Goal: Information Seeking & Learning: Check status

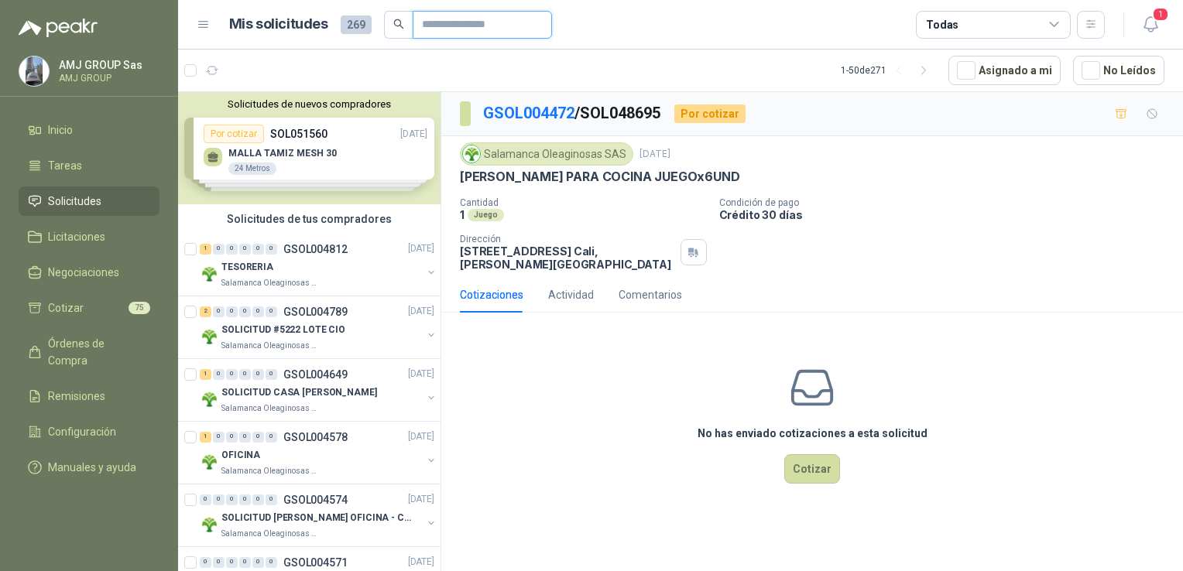
click at [464, 23] on input "text" at bounding box center [476, 25] width 108 height 26
type input "****"
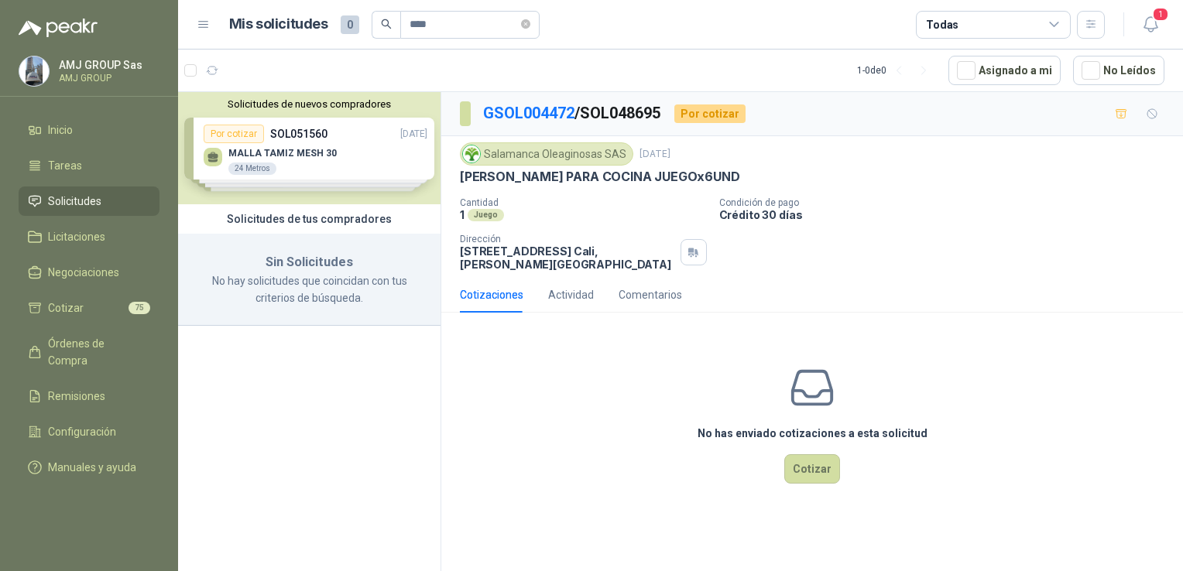
click at [280, 157] on div "Solicitudes de nuevos compradores Por cotizar SOL051560 [DATE] [PERSON_NAME] ME…" at bounding box center [309, 148] width 262 height 112
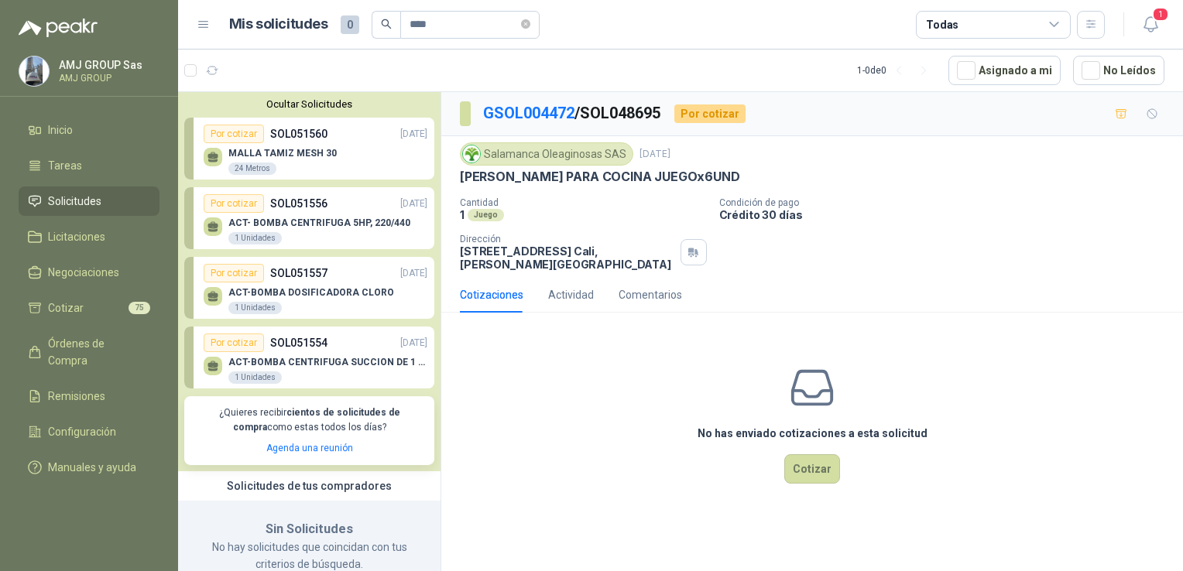
click at [281, 152] on p "MALLA TAMIZ MESH 30" at bounding box center [282, 153] width 108 height 11
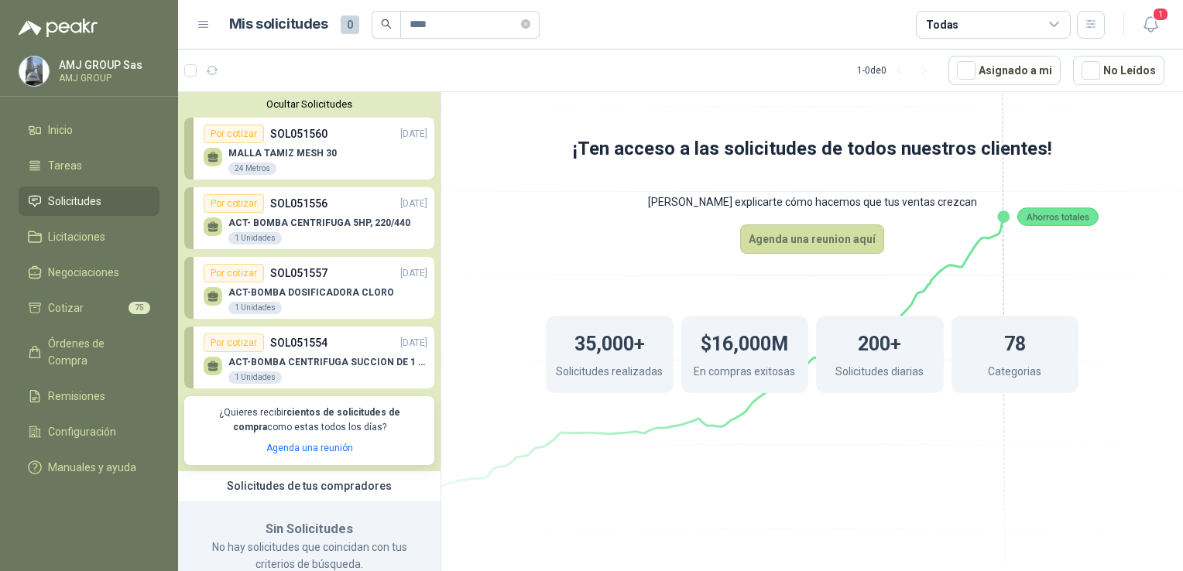
click at [287, 147] on div "[PERSON_NAME] MESH 30 24 Metros" at bounding box center [316, 159] width 224 height 33
click at [223, 132] on div "Por cotizar" at bounding box center [234, 134] width 60 height 19
click at [248, 167] on div "24 Metros" at bounding box center [252, 169] width 48 height 12
click at [232, 122] on link "Por cotizar SOL051560 [DATE] [PERSON_NAME] MESH 30 24 Metros" at bounding box center [309, 149] width 250 height 62
click at [233, 133] on div "Por cotizar" at bounding box center [234, 134] width 60 height 19
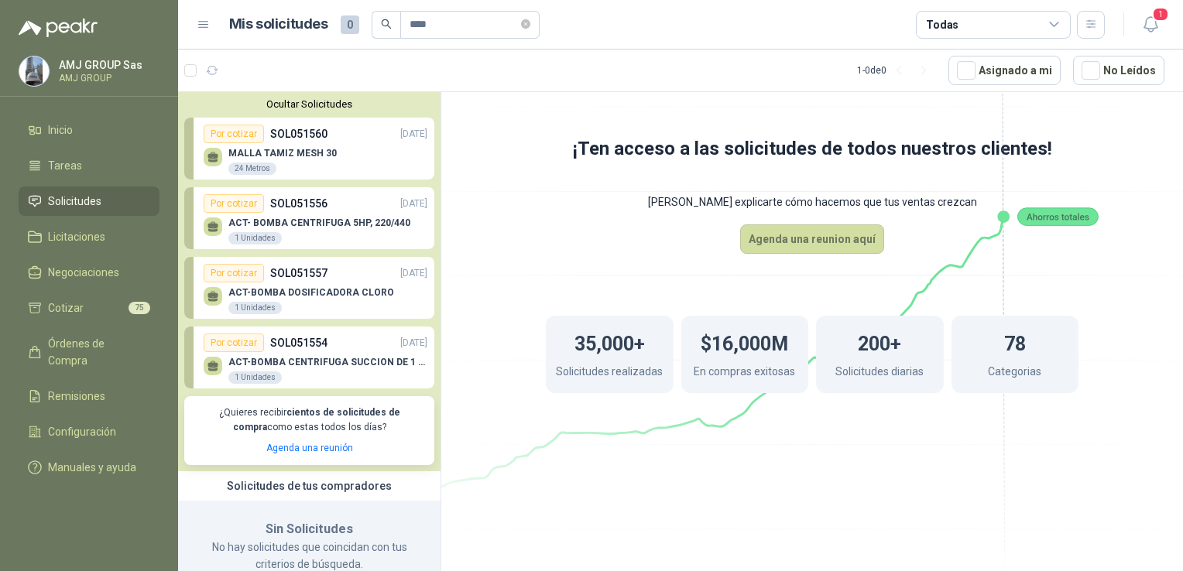
click at [233, 133] on div "Por cotizar" at bounding box center [234, 134] width 60 height 19
click at [239, 142] on div "Por cotizar" at bounding box center [234, 134] width 60 height 19
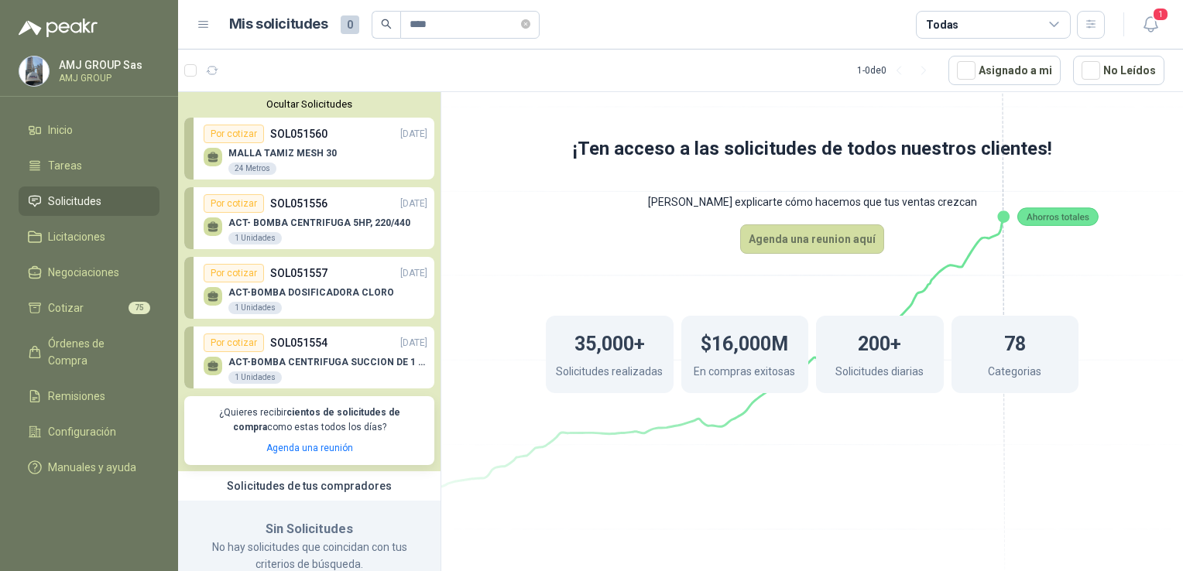
click at [239, 142] on div "Por cotizar" at bounding box center [234, 134] width 60 height 19
click at [306, 153] on p "MALLA TAMIZ MESH 30" at bounding box center [282, 153] width 108 height 11
click at [279, 165] on div "MALLA TAMIZ MESH 30 24 Metros" at bounding box center [282, 162] width 108 height 28
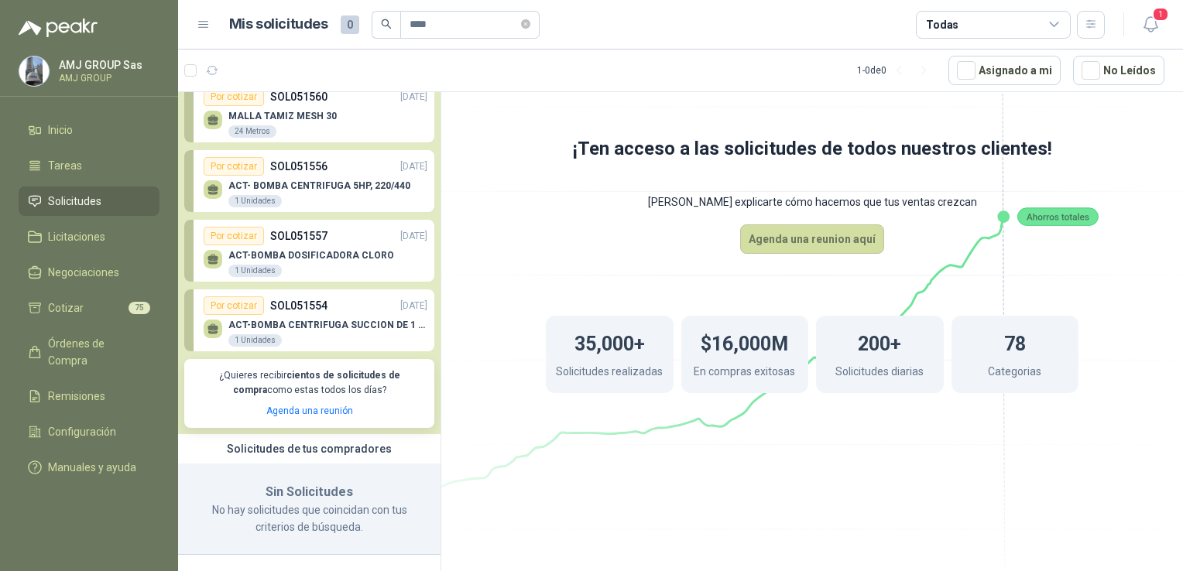
click at [93, 204] on span "Solicitudes" at bounding box center [74, 201] width 53 height 17
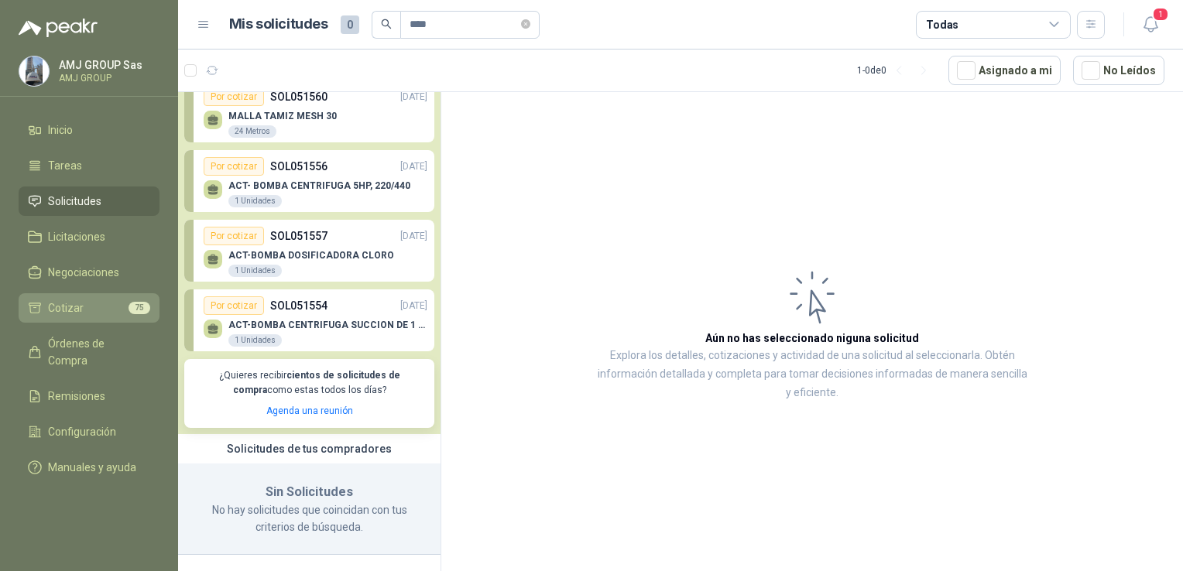
click at [105, 312] on li "Cotizar 75" at bounding box center [89, 308] width 122 height 17
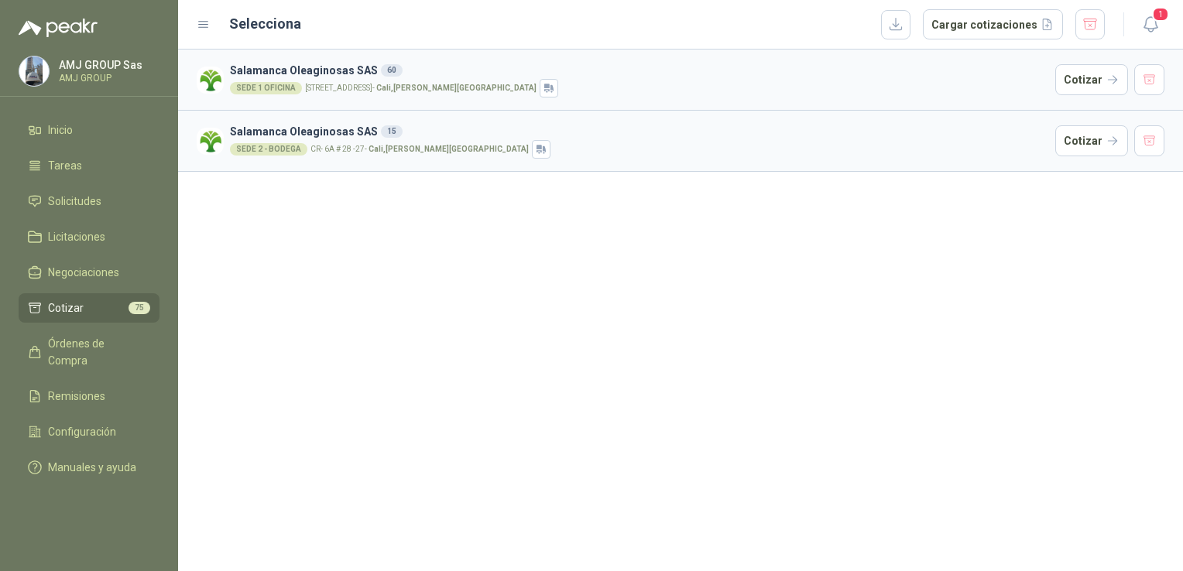
click at [341, 94] on div "SEDE 1 OFICINA CALLE 4 No.27 -79 - Cali , Valle del Cauca" at bounding box center [639, 88] width 819 height 19
click at [53, 206] on span "Solicitudes" at bounding box center [74, 201] width 53 height 17
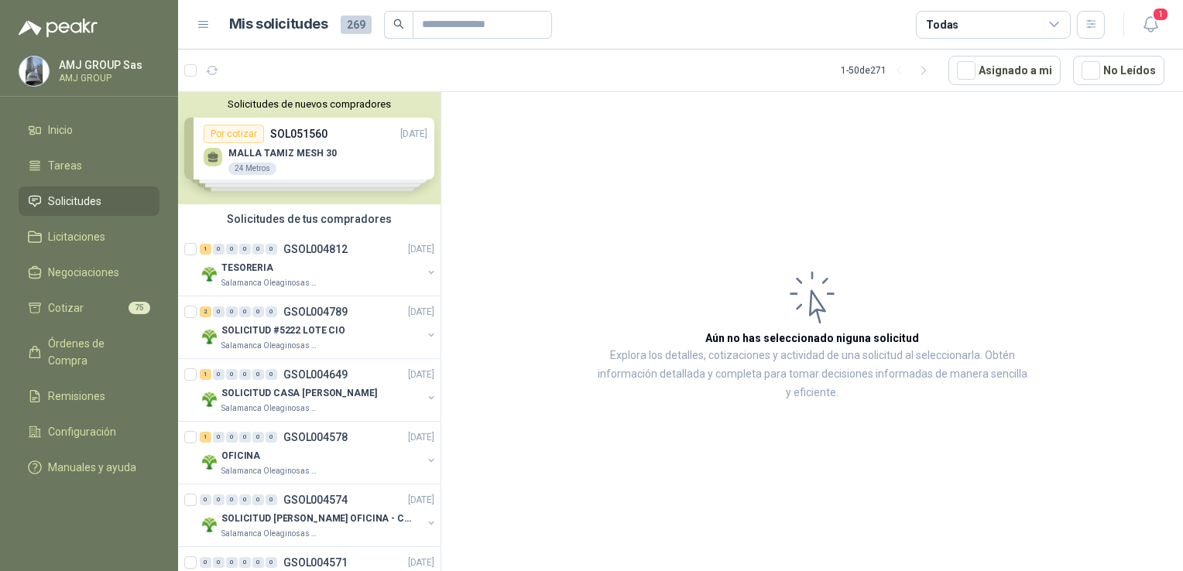
click at [271, 167] on div "Solicitudes de nuevos compradores Por cotizar SOL051560 11/08/25 MALLA TAMIZ ME…" at bounding box center [309, 148] width 262 height 112
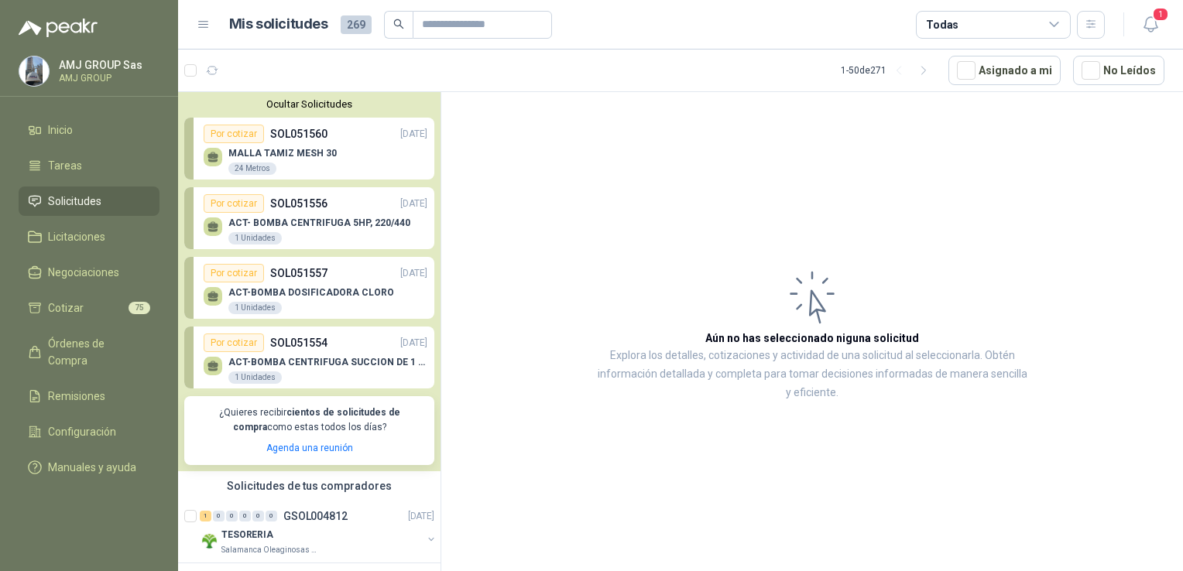
click at [248, 128] on div "Por cotizar" at bounding box center [234, 134] width 60 height 19
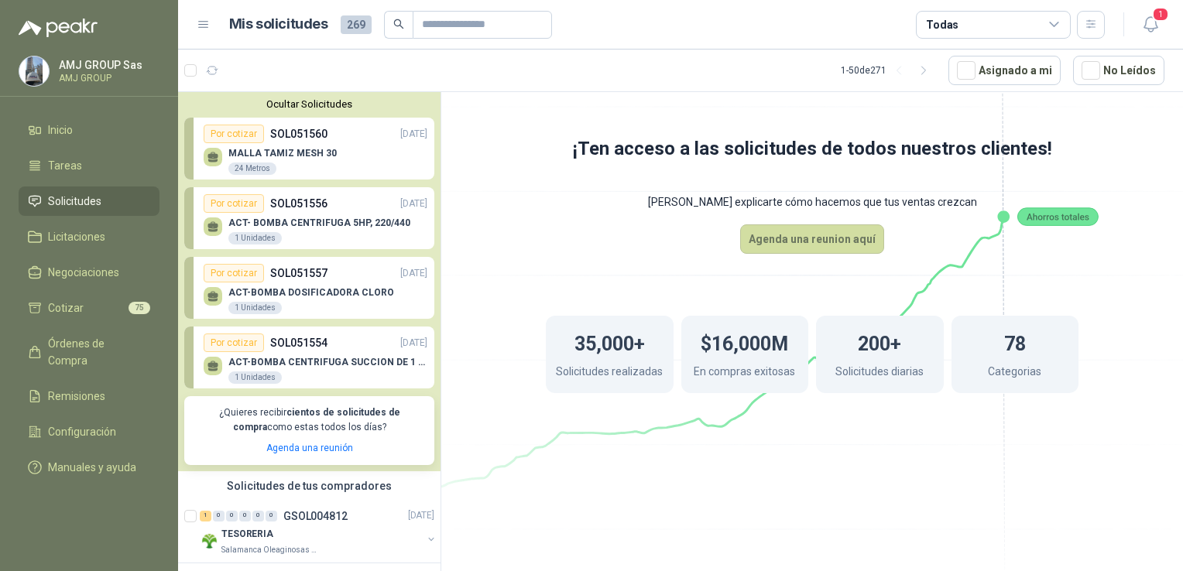
click at [294, 150] on p "MALLA TAMIZ MESH 30" at bounding box center [282, 153] width 108 height 11
click at [247, 132] on div "Por cotizar" at bounding box center [234, 134] width 60 height 19
click at [251, 160] on div "MALLA TAMIZ MESH 30 24 Metros" at bounding box center [282, 162] width 108 height 28
click at [199, 79] on div at bounding box center [204, 70] width 40 height 25
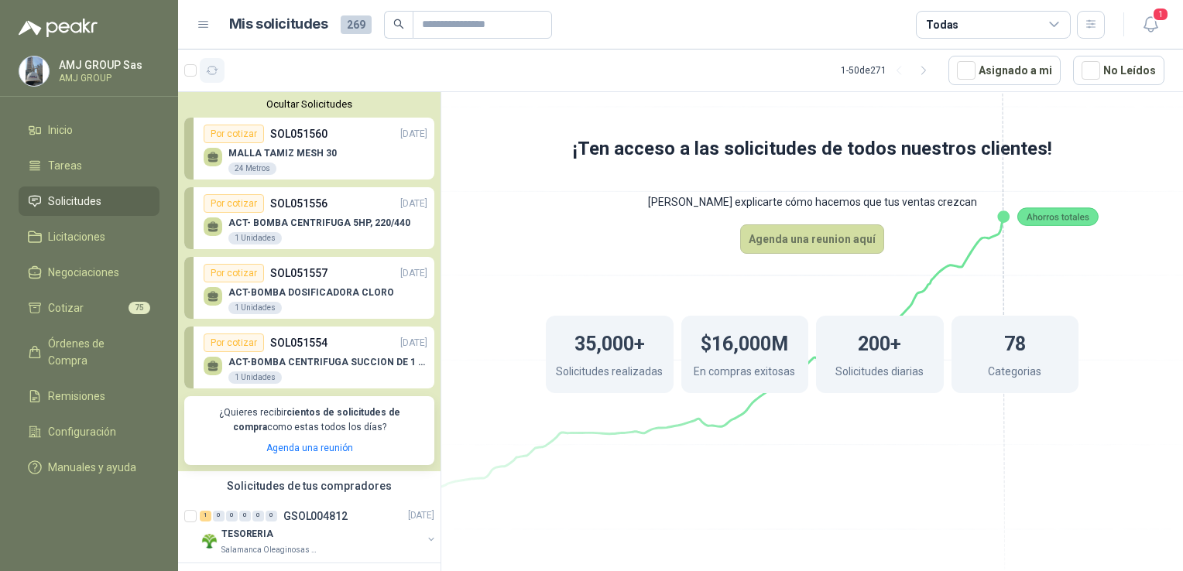
click at [211, 76] on icon "button" at bounding box center [212, 70] width 13 height 13
click at [340, 142] on div "Por cotizar SOL051560 11/08/25" at bounding box center [316, 134] width 224 height 19
click at [245, 172] on div "24 Metros" at bounding box center [252, 169] width 48 height 12
click at [255, 132] on div "Por cotizar" at bounding box center [234, 134] width 60 height 19
click at [248, 144] on div "MALLA TAMIZ MESH 30 24 Metros" at bounding box center [316, 159] width 224 height 33
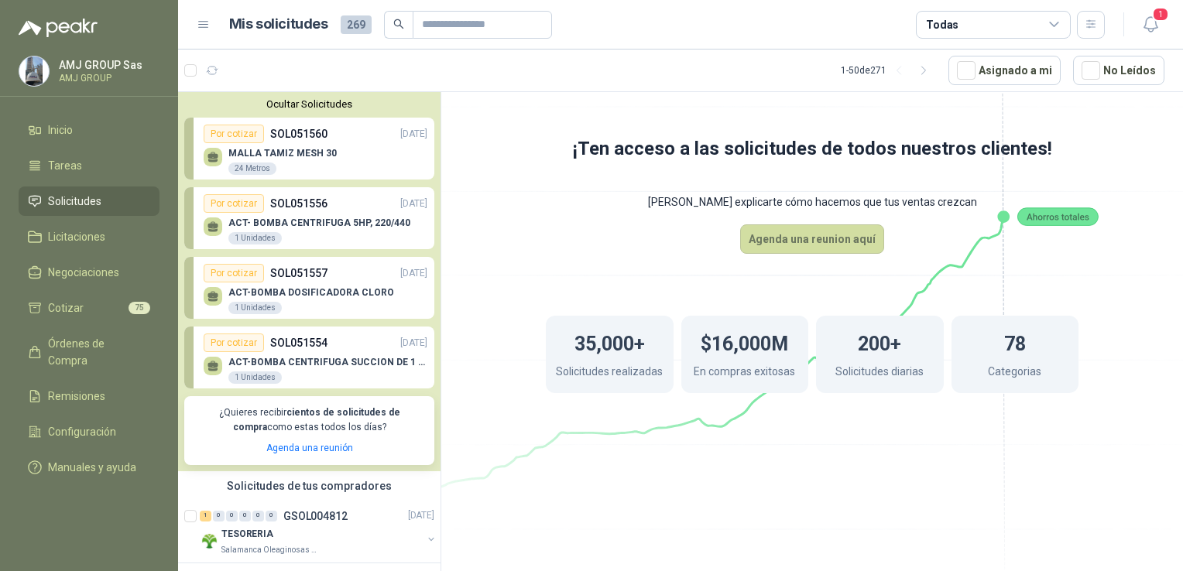
click at [248, 144] on div "MALLA TAMIZ MESH 30 24 Metros" at bounding box center [316, 159] width 224 height 33
click at [245, 144] on div "MALLA TAMIZ MESH 30 24 Metros" at bounding box center [316, 159] width 224 height 33
click at [270, 167] on div "24 Metros" at bounding box center [252, 169] width 48 height 12
click at [256, 165] on div "24 Metros" at bounding box center [252, 169] width 48 height 12
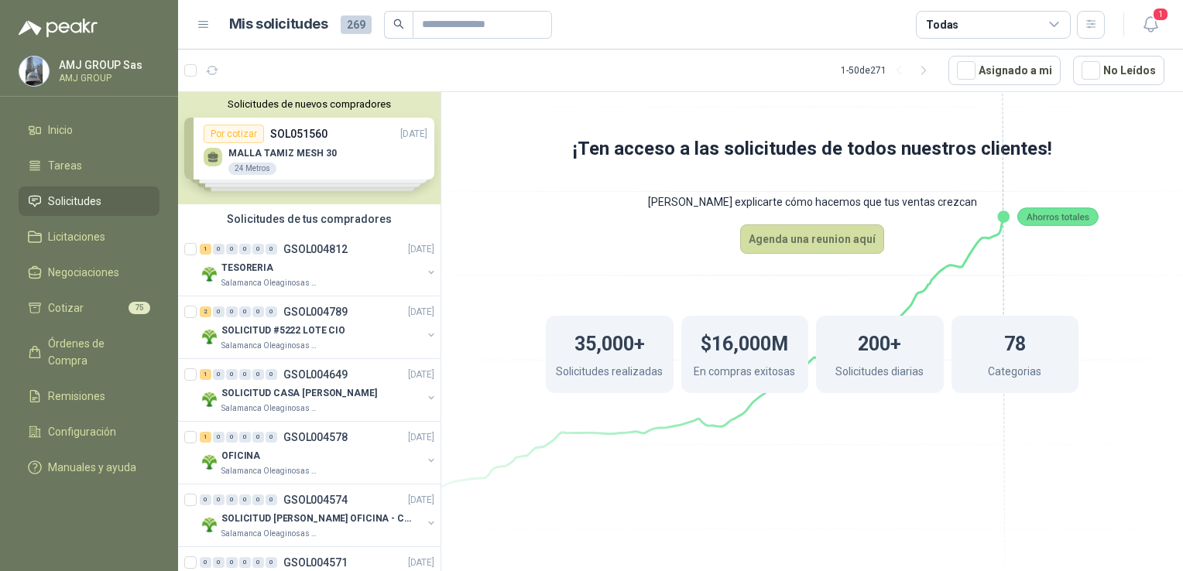
click at [65, 190] on link "Solicitudes" at bounding box center [89, 201] width 141 height 29
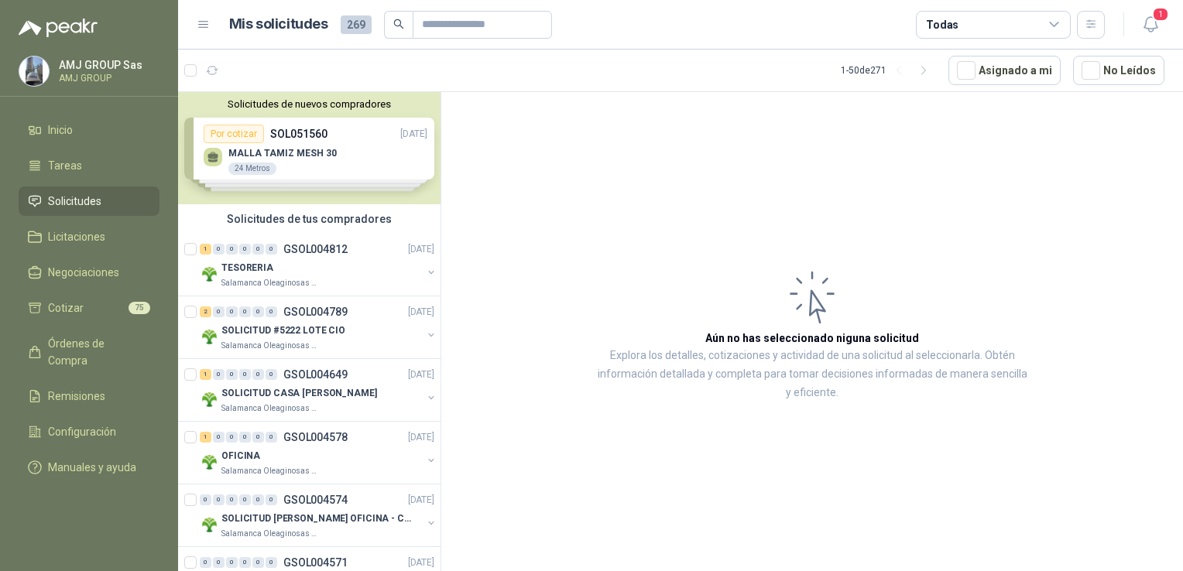
click at [71, 74] on p "AMJ GROUP" at bounding box center [107, 78] width 97 height 9
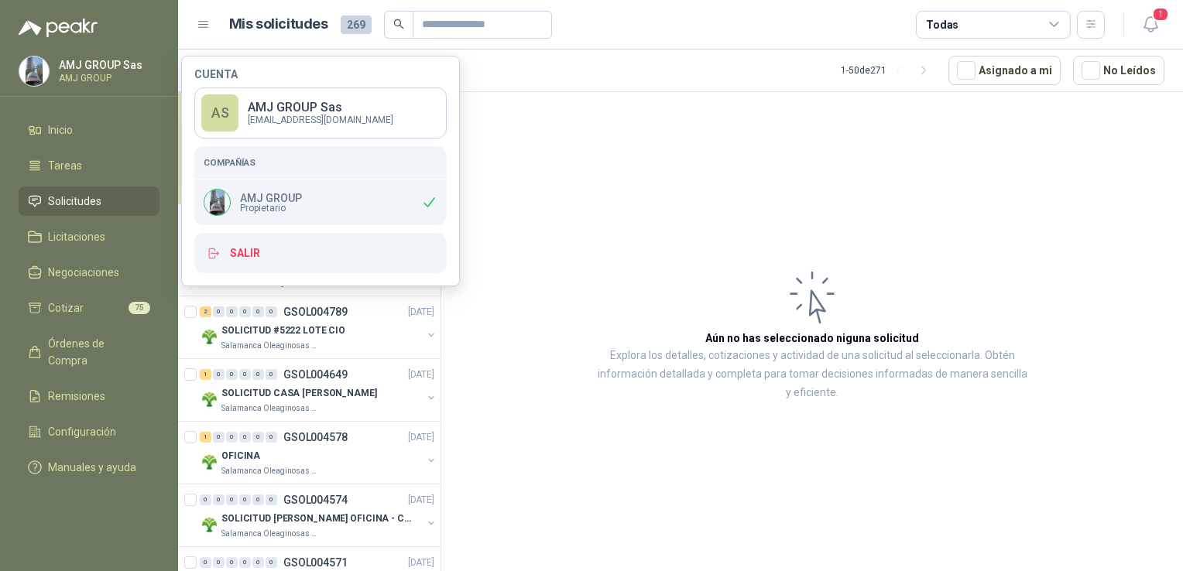
click at [316, 191] on div "AMJ GROUP Propietario" at bounding box center [320, 203] width 252 height 46
click at [313, 204] on div "AMJ GROUP Propietario" at bounding box center [320, 203] width 252 height 46
click at [216, 209] on img at bounding box center [217, 203] width 26 height 26
click at [646, 189] on article "Aún no has seleccionado niguna solicitud Explora los detalles, cotizaciones y a…" at bounding box center [812, 334] width 742 height 485
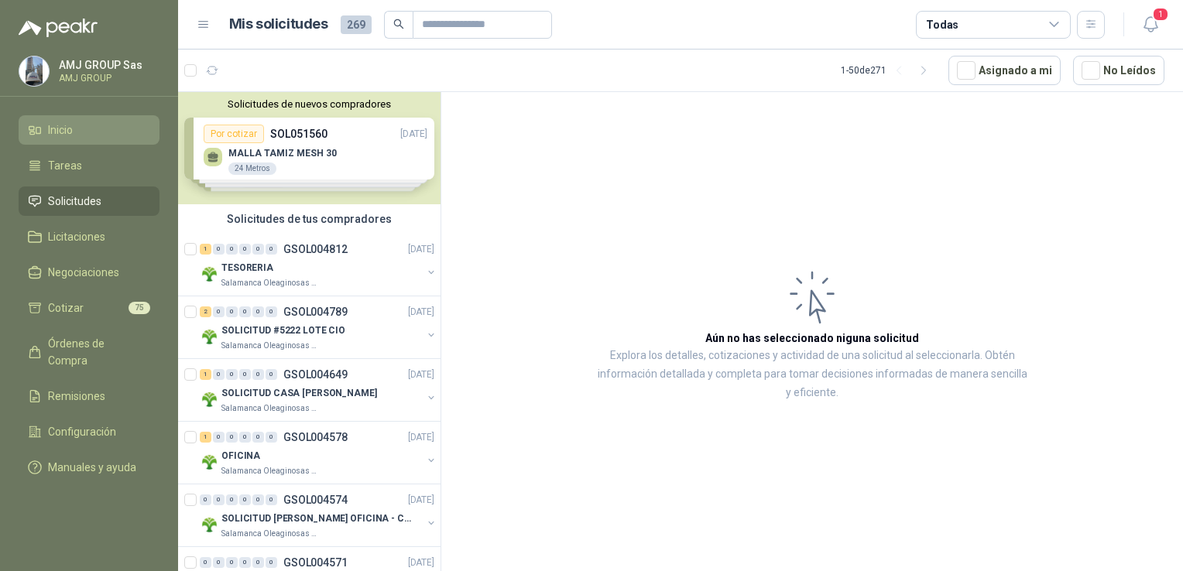
click at [68, 131] on span "Inicio" at bounding box center [60, 130] width 25 height 17
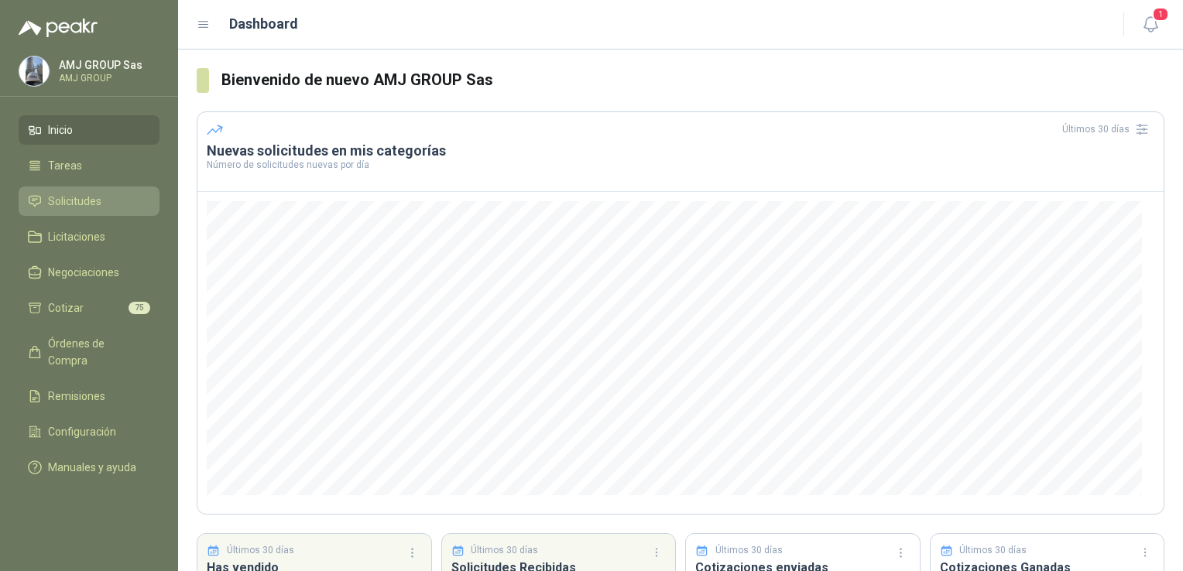
click at [86, 208] on span "Solicitudes" at bounding box center [74, 201] width 53 height 17
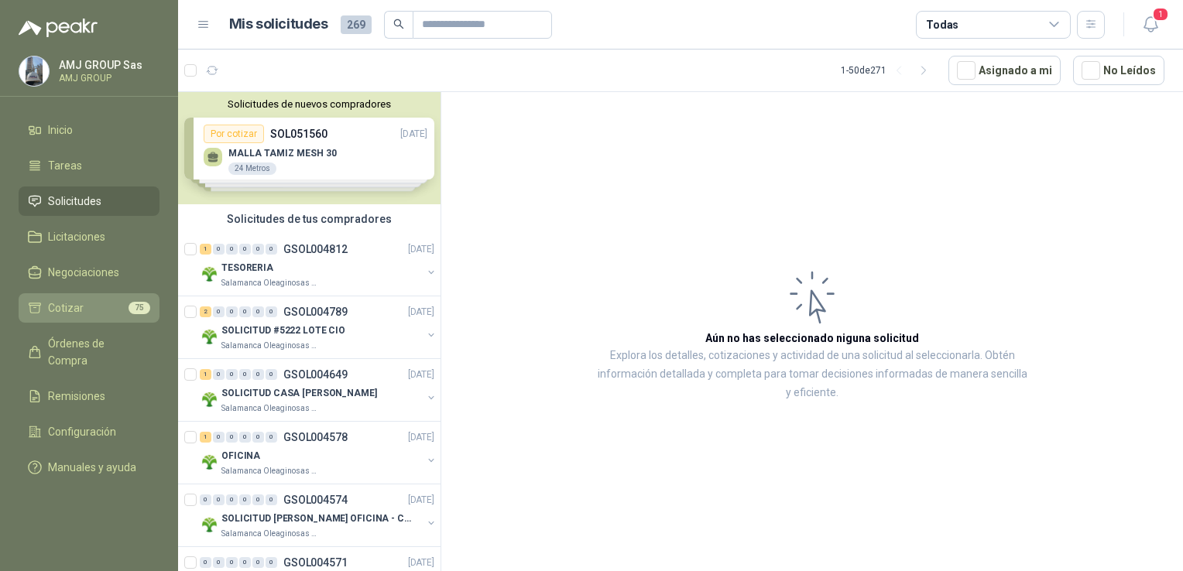
click at [99, 307] on li "Cotizar 75" at bounding box center [89, 308] width 122 height 17
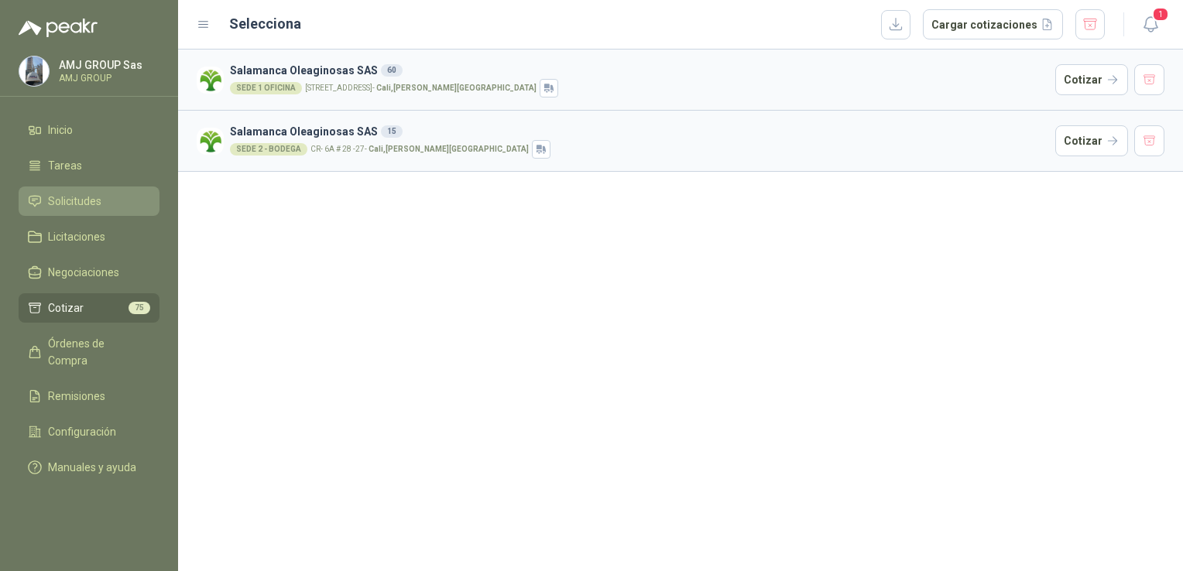
click at [90, 206] on span "Solicitudes" at bounding box center [74, 201] width 53 height 17
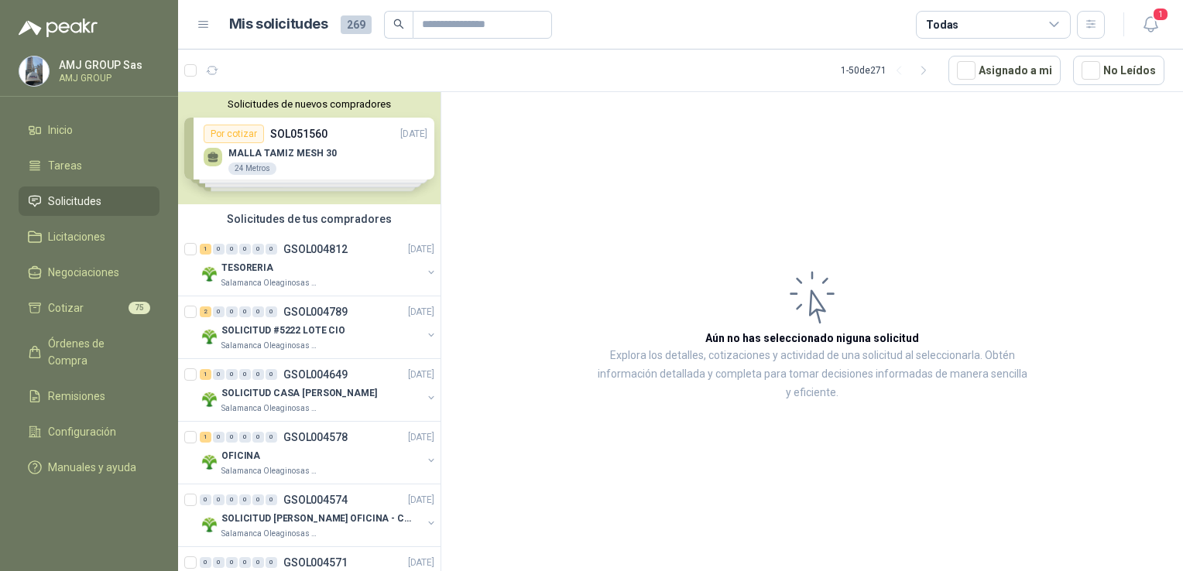
click at [288, 155] on div "Solicitudes de nuevos compradores Por cotizar SOL051560 11/08/25 MALLA TAMIZ ME…" at bounding box center [309, 148] width 262 height 112
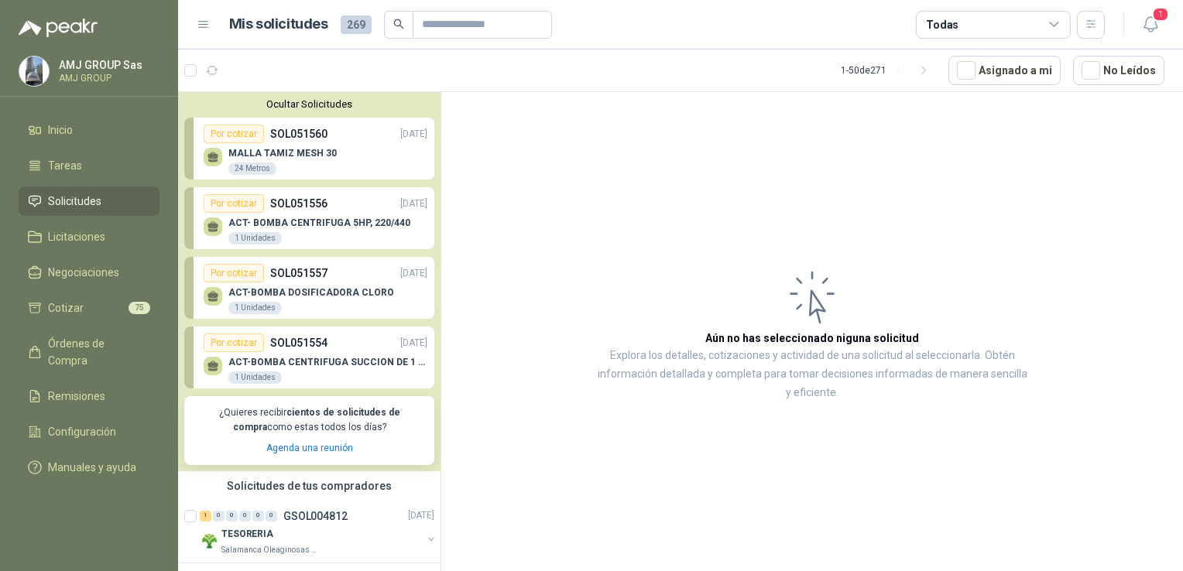
click at [252, 166] on div "24 Metros" at bounding box center [252, 169] width 48 height 12
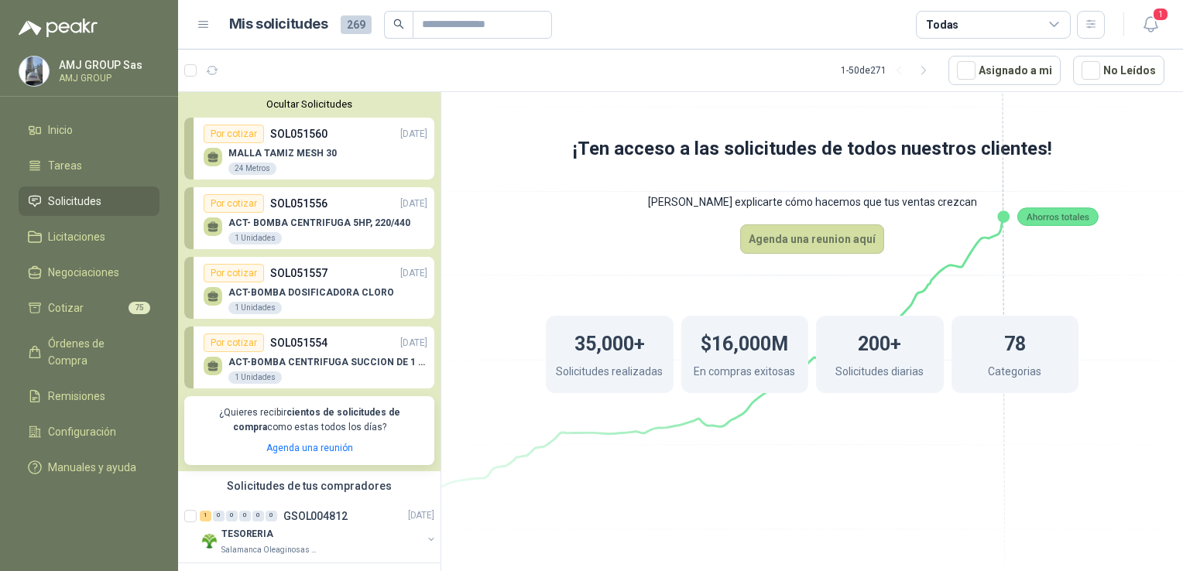
click at [235, 137] on div "Por cotizar" at bounding box center [234, 134] width 60 height 19
click at [235, 136] on div "Por cotizar" at bounding box center [234, 134] width 60 height 19
click at [269, 152] on p "MALLA TAMIZ MESH 30" at bounding box center [282, 153] width 108 height 11
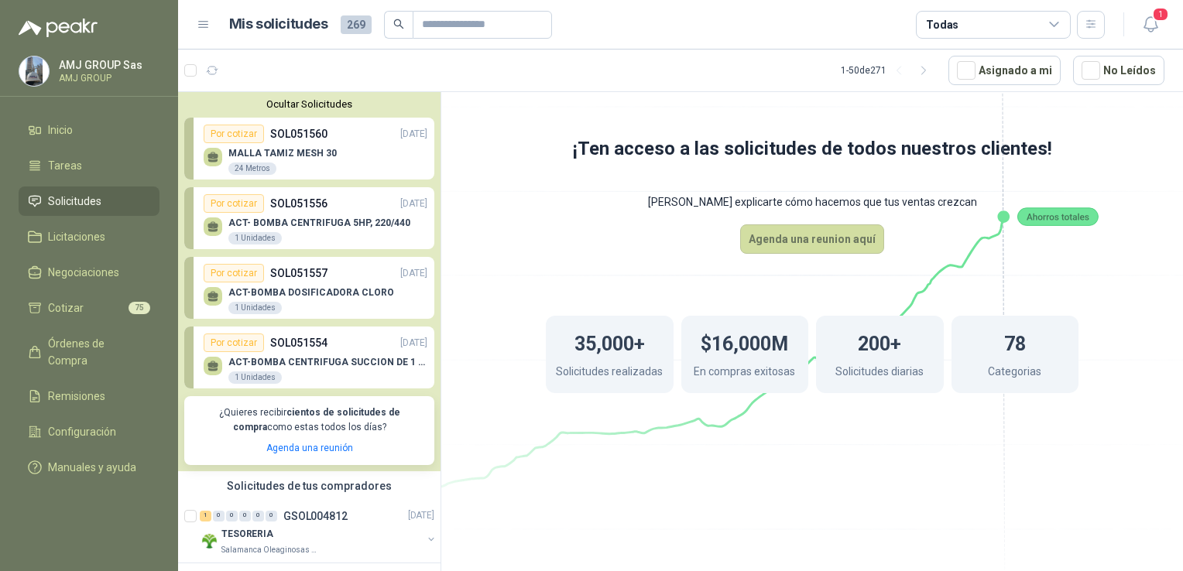
drag, startPoint x: 288, startPoint y: 146, endPoint x: 276, endPoint y: 149, distance: 13.0
click at [276, 149] on p "MALLA TAMIZ MESH 30" at bounding box center [282, 153] width 108 height 11
click at [236, 166] on div "24 Metros" at bounding box center [252, 169] width 48 height 12
click at [226, 127] on div "Por cotizar" at bounding box center [234, 134] width 60 height 19
click at [260, 130] on div "Por cotizar" at bounding box center [234, 134] width 60 height 19
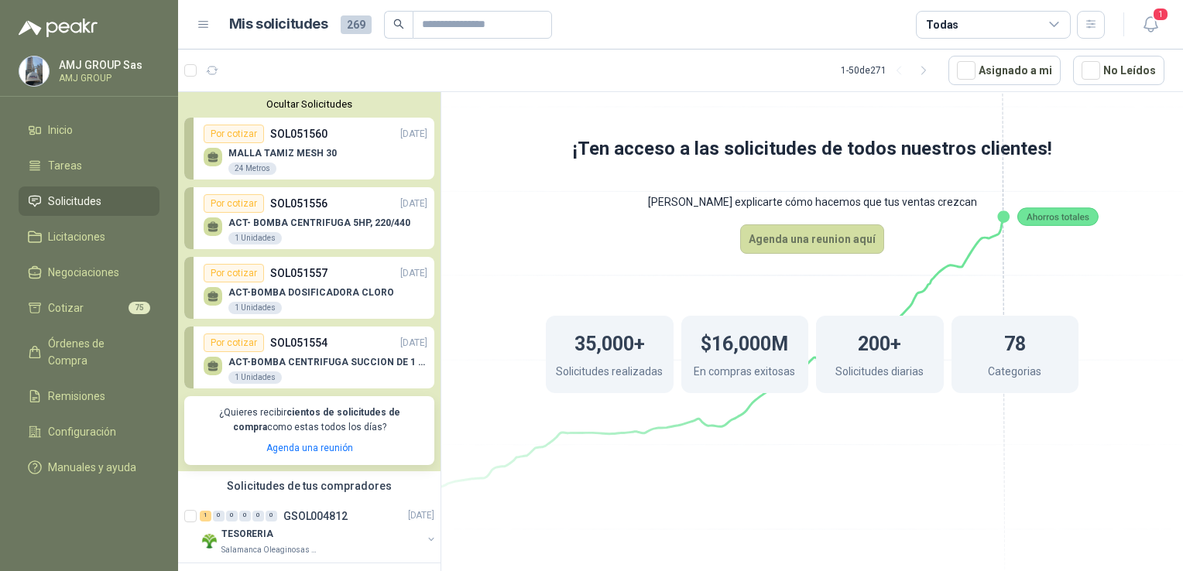
click at [314, 158] on p "MALLA TAMIZ MESH 30" at bounding box center [282, 153] width 108 height 11
click at [451, 29] on input "text" at bounding box center [476, 25] width 108 height 26
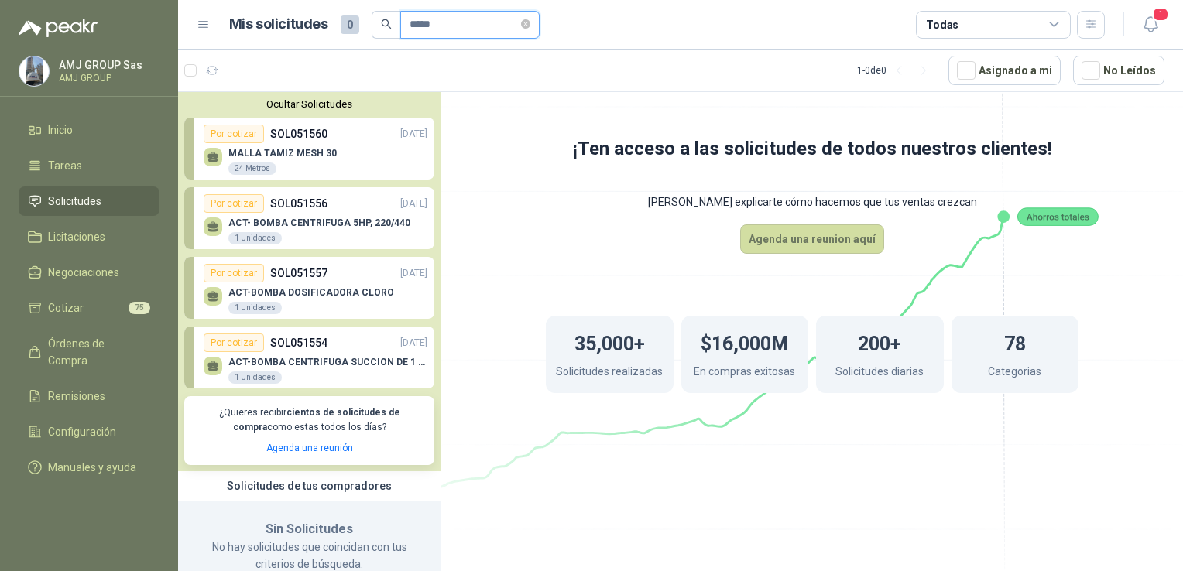
type input "*****"
click at [325, 120] on link "Por cotizar SOL051560 11/08/25 MALLA TAMIZ MESH 30 24 Metros" at bounding box center [309, 149] width 250 height 62
click at [278, 141] on p "SOL051560" at bounding box center [298, 133] width 57 height 17
click at [384, 147] on div "MALLA TAMIZ MESH 30 24 Metros" at bounding box center [316, 159] width 224 height 33
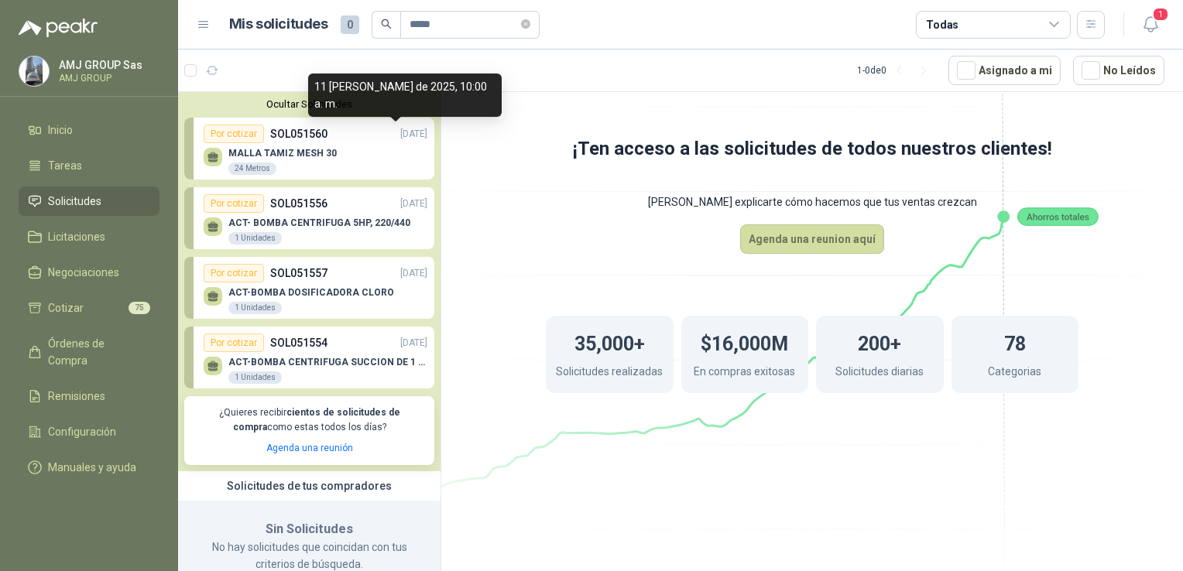
click at [400, 141] on p "[DATE]" at bounding box center [413, 134] width 27 height 15
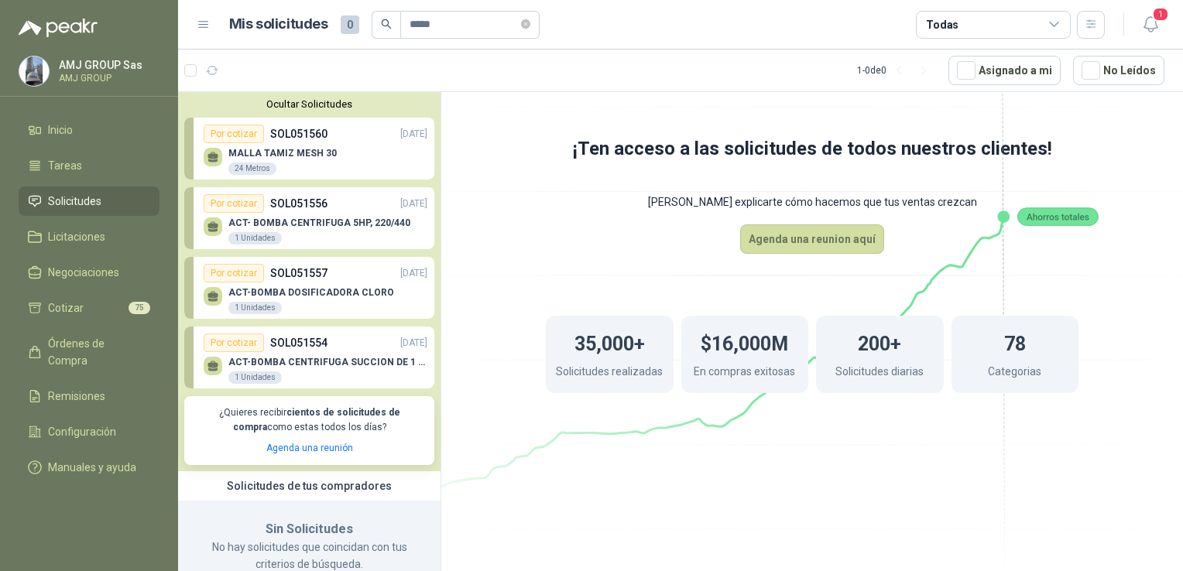
click at [360, 159] on div "MALLA TAMIZ MESH 30 24 Metros" at bounding box center [316, 159] width 224 height 33
